Goal: Task Accomplishment & Management: Manage account settings

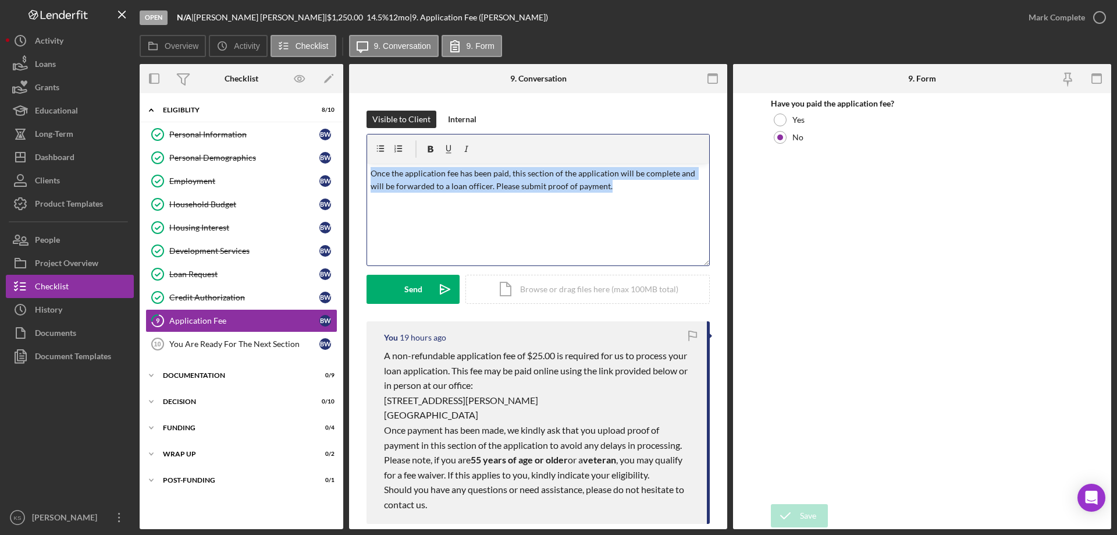
click at [512, 217] on div "v Color teal Color pink Remove color Add row above Add row below Add column bef…" at bounding box center [538, 214] width 342 height 102
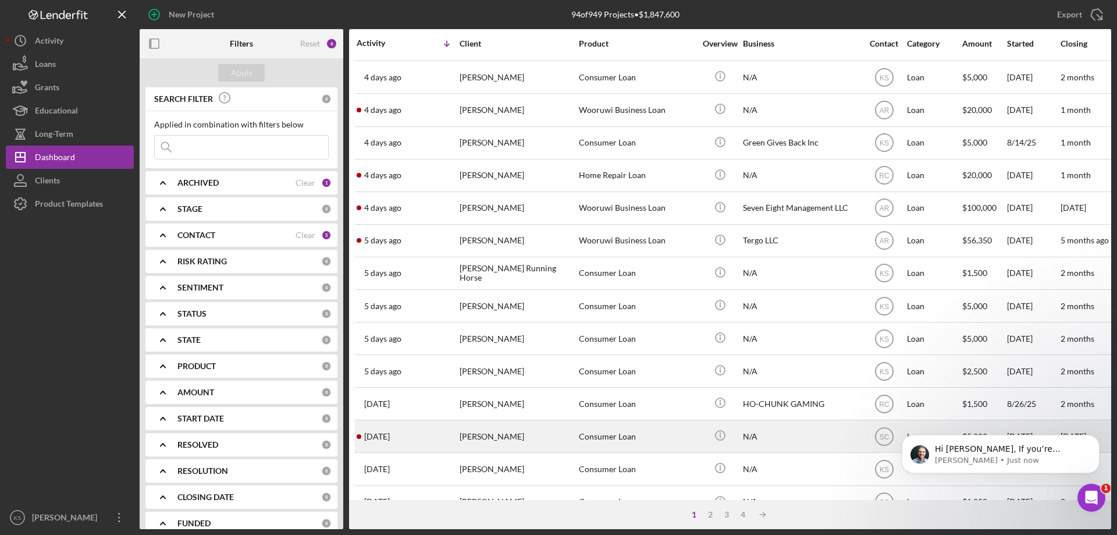
scroll to position [233, 0]
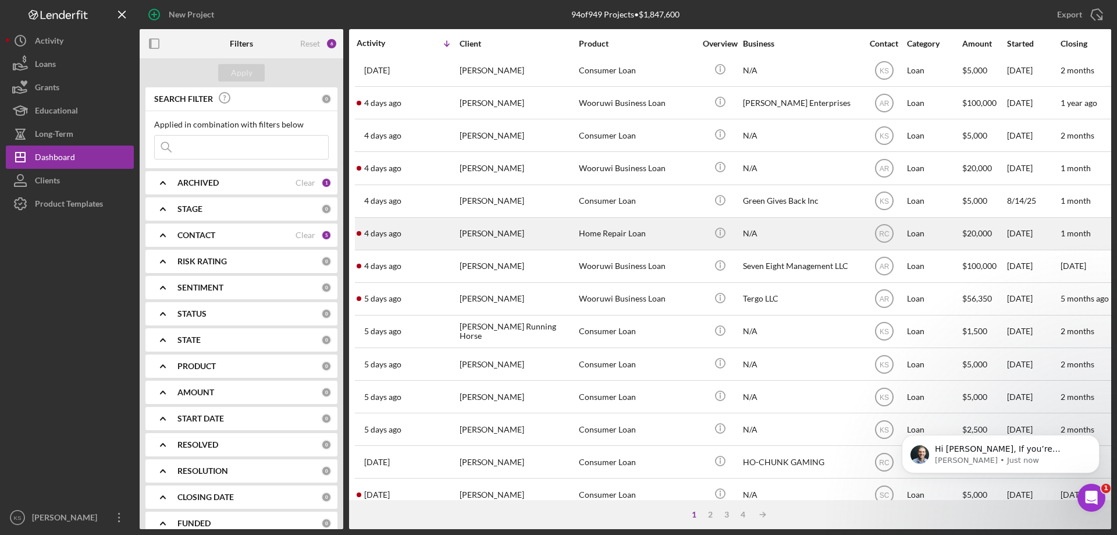
click at [514, 235] on div "[PERSON_NAME]" at bounding box center [518, 233] width 116 height 31
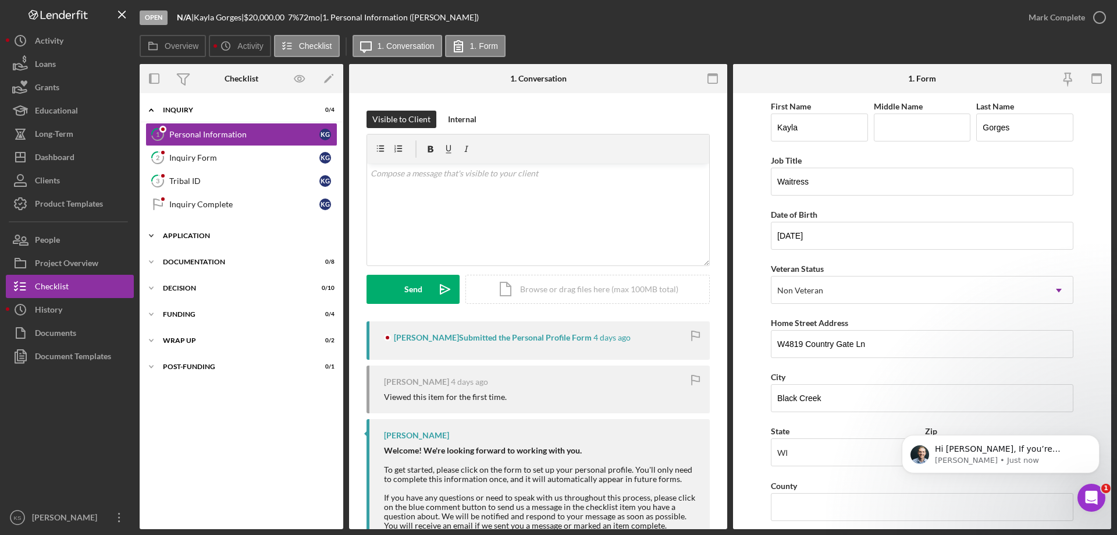
click at [187, 233] on div "Application" at bounding box center [246, 235] width 166 height 7
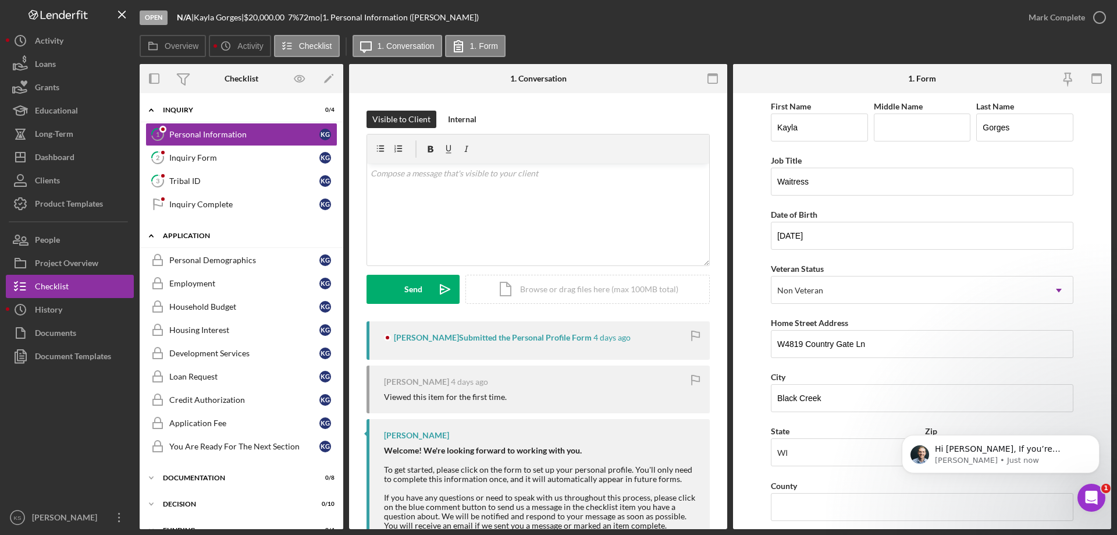
click at [187, 233] on div "Application" at bounding box center [246, 235] width 166 height 7
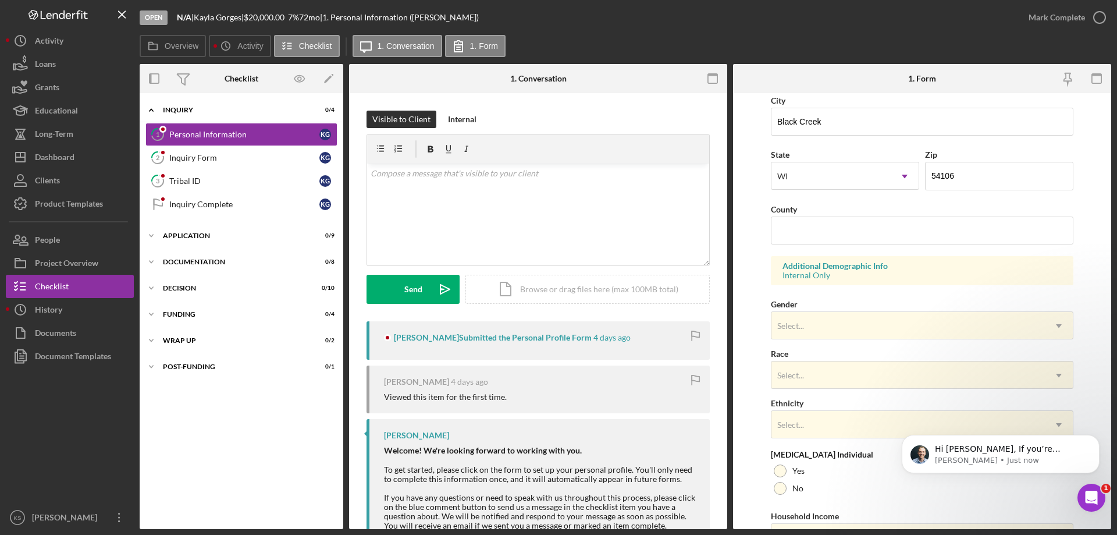
scroll to position [341, 0]
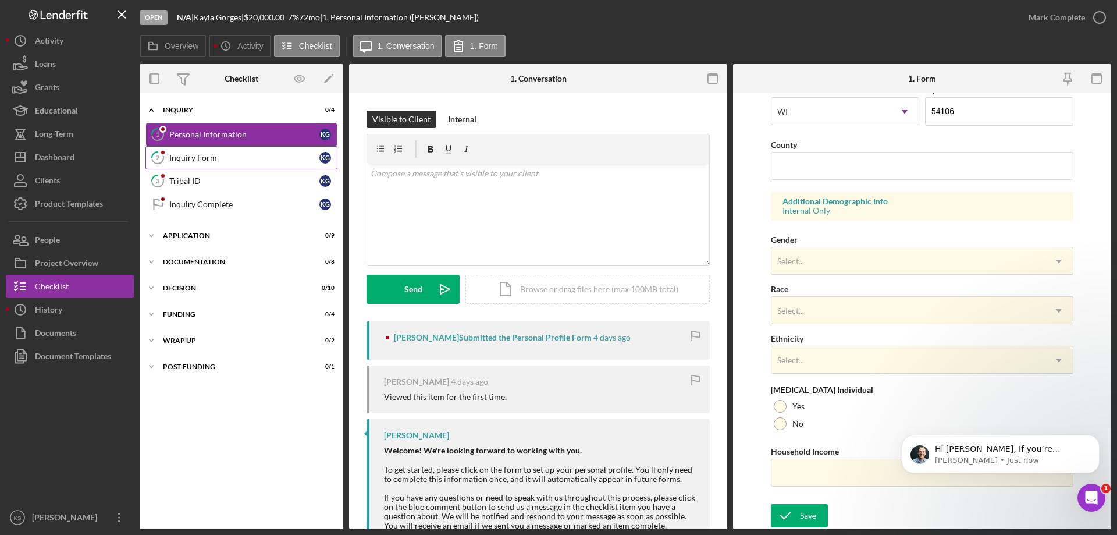
click at [181, 160] on div "Inquiry Form" at bounding box center [244, 157] width 150 height 9
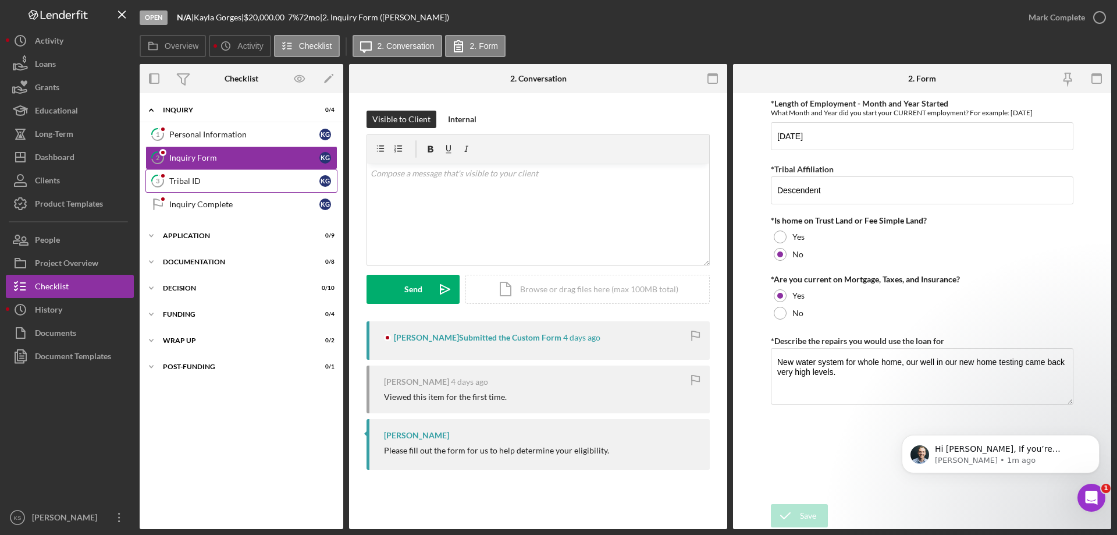
click at [237, 188] on link "3 Tribal ID K G" at bounding box center [241, 180] width 192 height 23
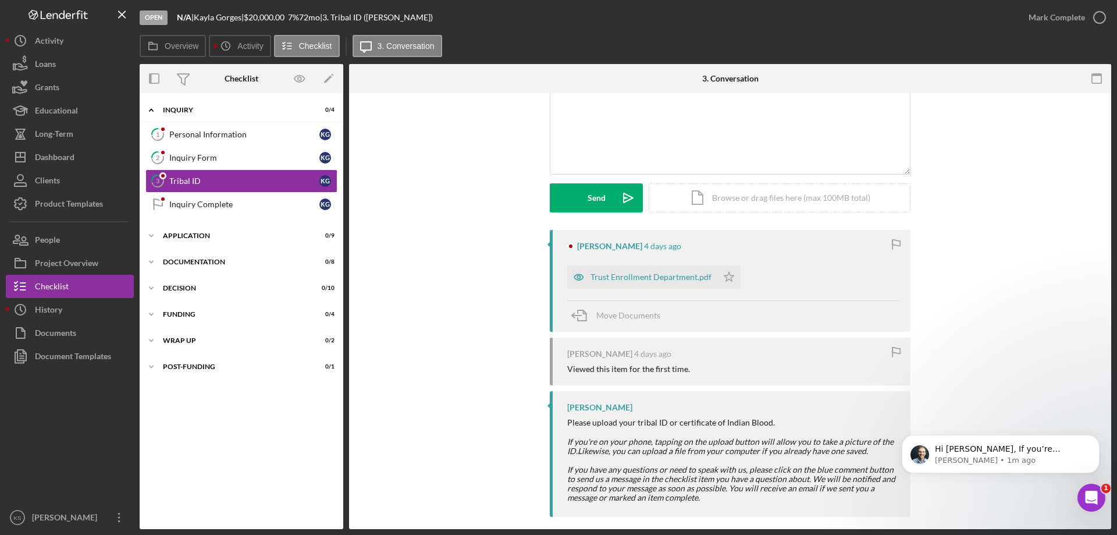
scroll to position [102, 0]
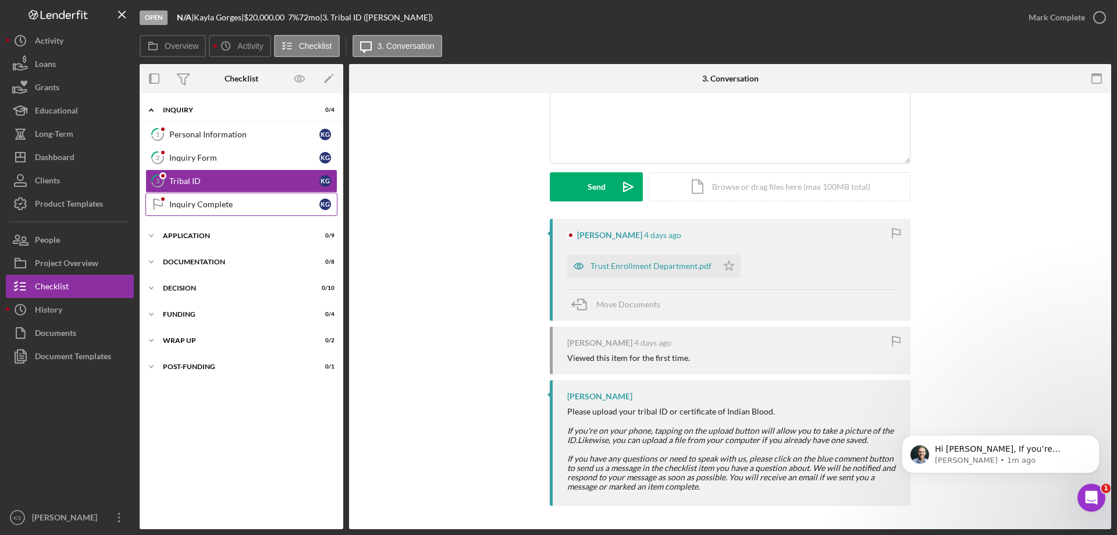
click at [194, 204] on div "Inquiry Complete" at bounding box center [244, 204] width 150 height 9
